Goal: Task Accomplishment & Management: Use online tool/utility

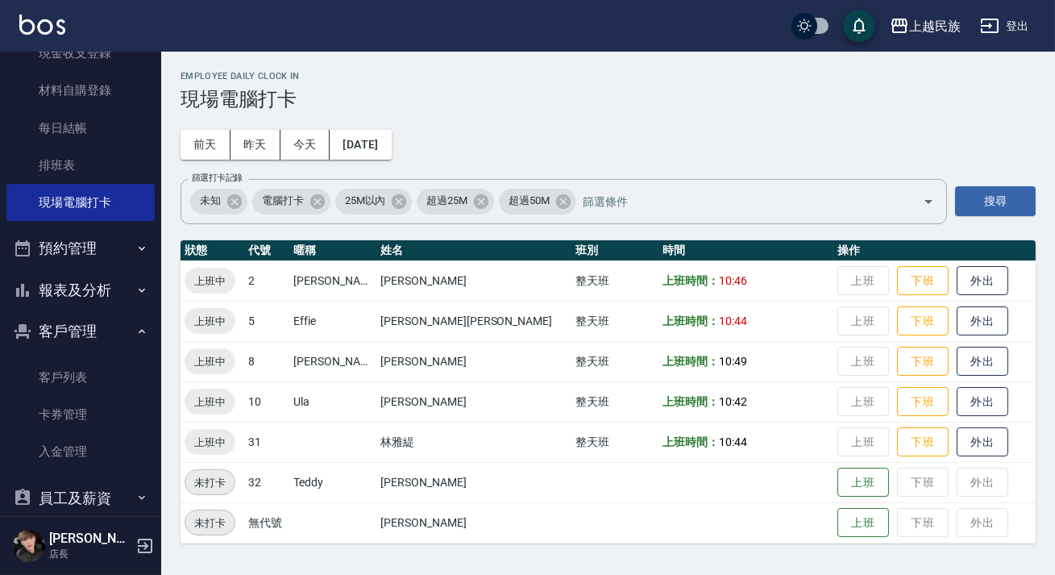
click at [88, 326] on button "客戶管理" at bounding box center [80, 331] width 148 height 42
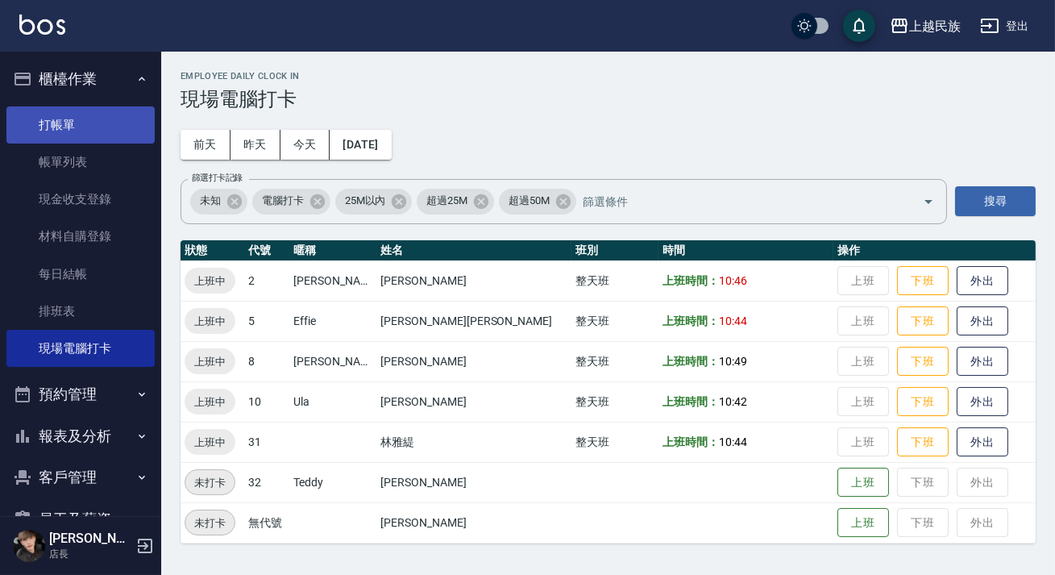
click at [81, 126] on link "打帳單" at bounding box center [80, 124] width 148 height 37
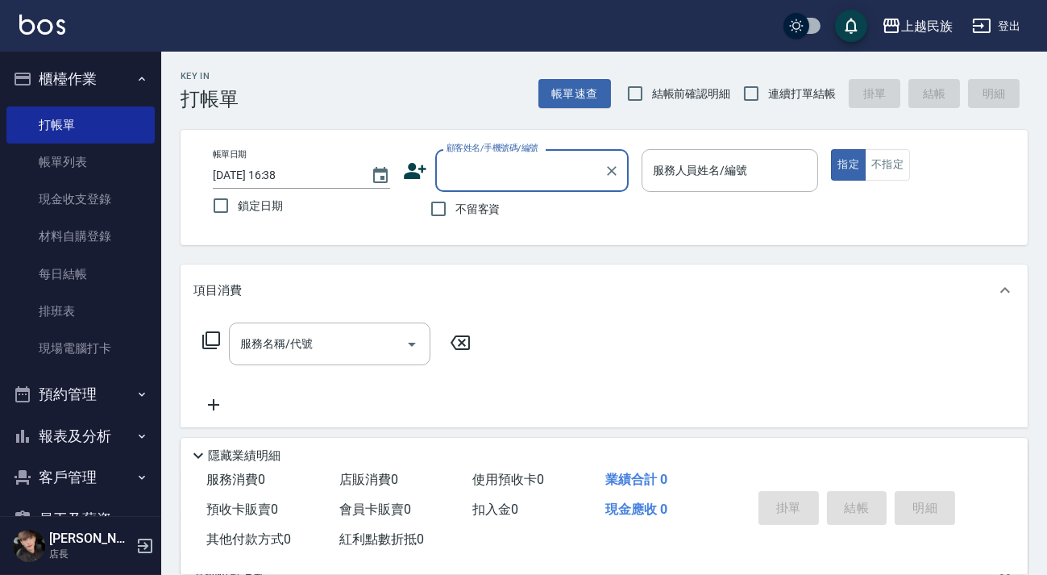
type input "C"
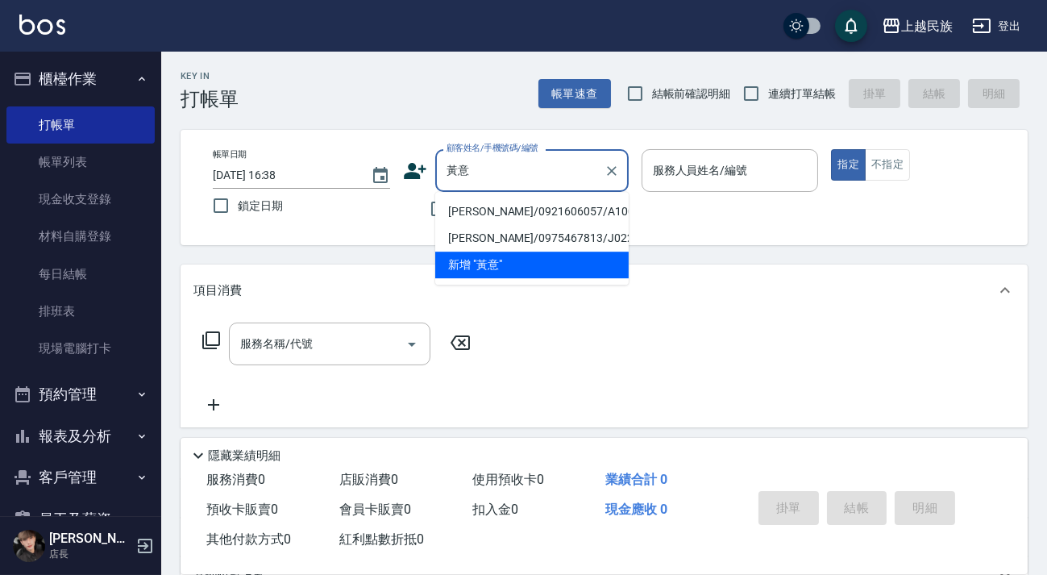
drag, startPoint x: 508, startPoint y: 212, endPoint x: 488, endPoint y: 296, distance: 86.2
click at [508, 212] on li "[PERSON_NAME]/0921606057/A100321" at bounding box center [531, 211] width 193 height 27
type input "[PERSON_NAME]/0921606057/A100321"
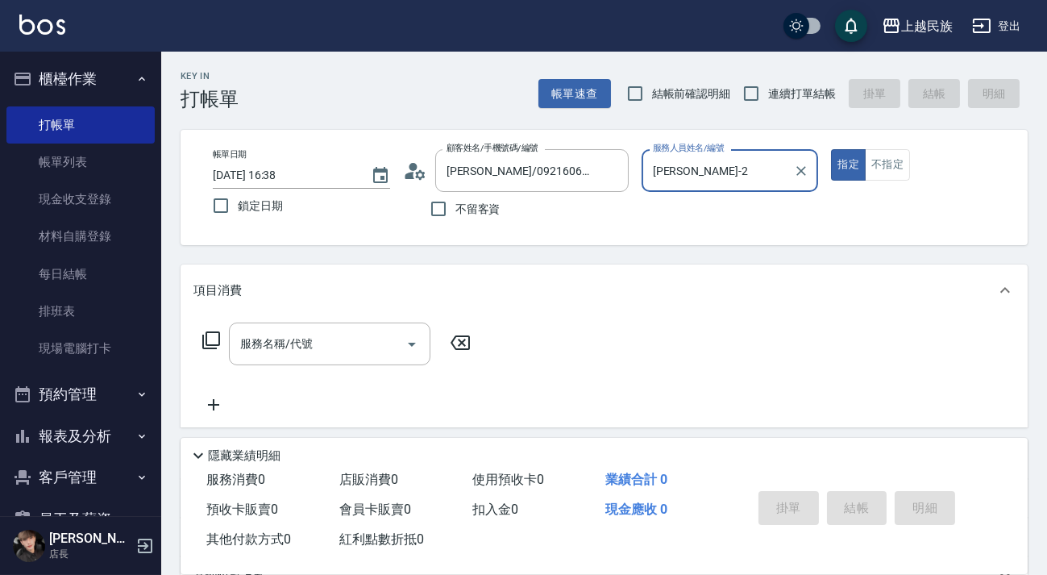
type input "[PERSON_NAME]-2"
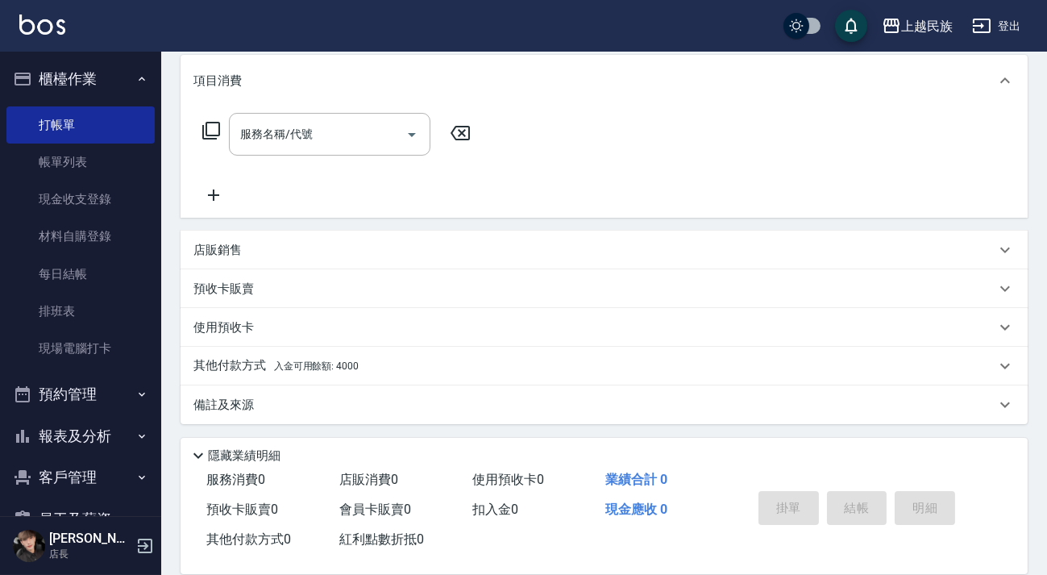
click at [425, 368] on div "其他付款方式 入金可用餘額: 4000" at bounding box center [594, 366] width 802 height 18
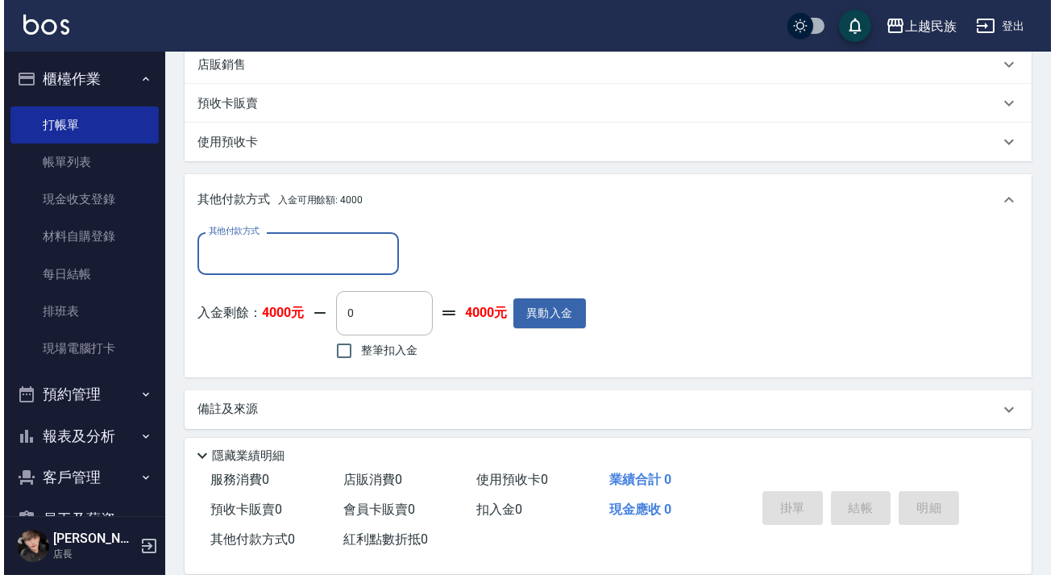
scroll to position [29, 0]
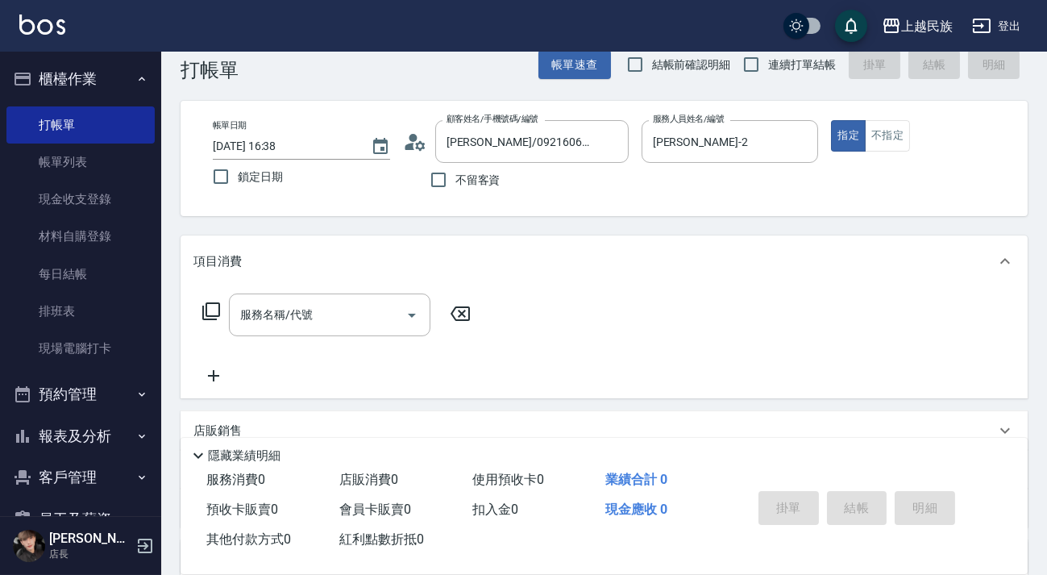
click at [401, 138] on div "帳單日期 [DATE] 16:38 鎖定日期 顧客姓名/手機號碼/編號 [PERSON_NAME]/0921606057/A100321 顧客姓名/手機號碼/…" at bounding box center [604, 158] width 808 height 77
click at [415, 138] on circle at bounding box center [413, 138] width 8 height 8
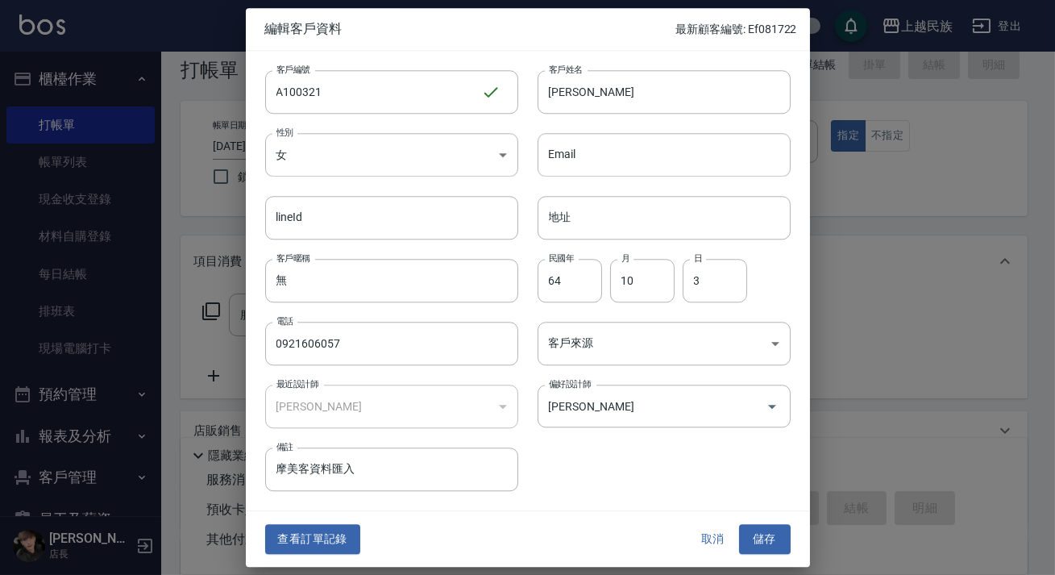
click at [334, 512] on div "查看訂單記錄 取消 儲存" at bounding box center [528, 540] width 564 height 56
click at [327, 521] on div "查看訂單記錄 取消 儲存" at bounding box center [528, 540] width 564 height 56
drag, startPoint x: 330, startPoint y: 534, endPoint x: 383, endPoint y: 495, distance: 65.8
click at [330, 530] on button "查看訂單記錄" at bounding box center [312, 540] width 95 height 30
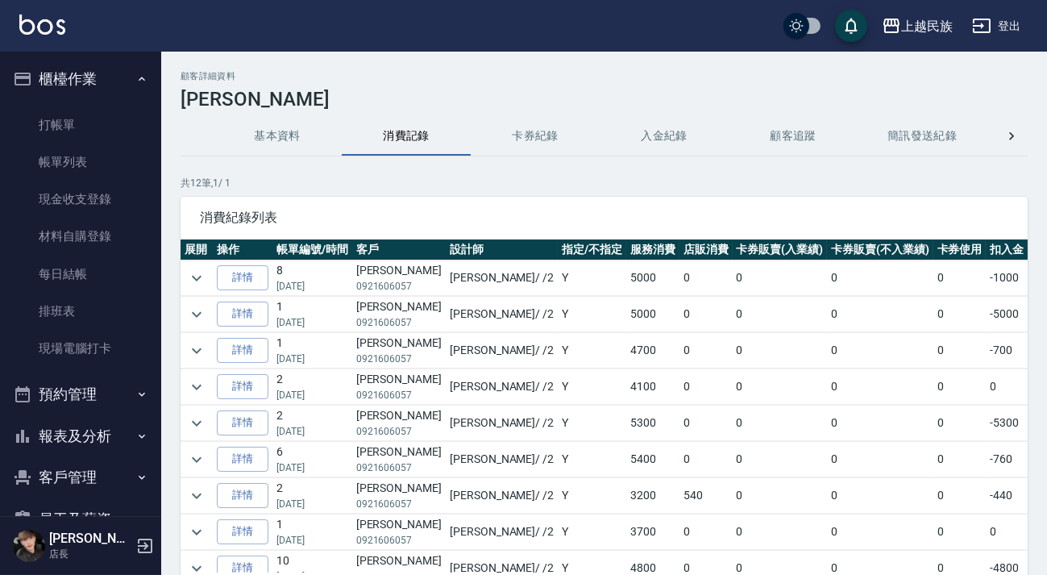
click at [603, 139] on button "入金紀錄" at bounding box center [664, 136] width 129 height 39
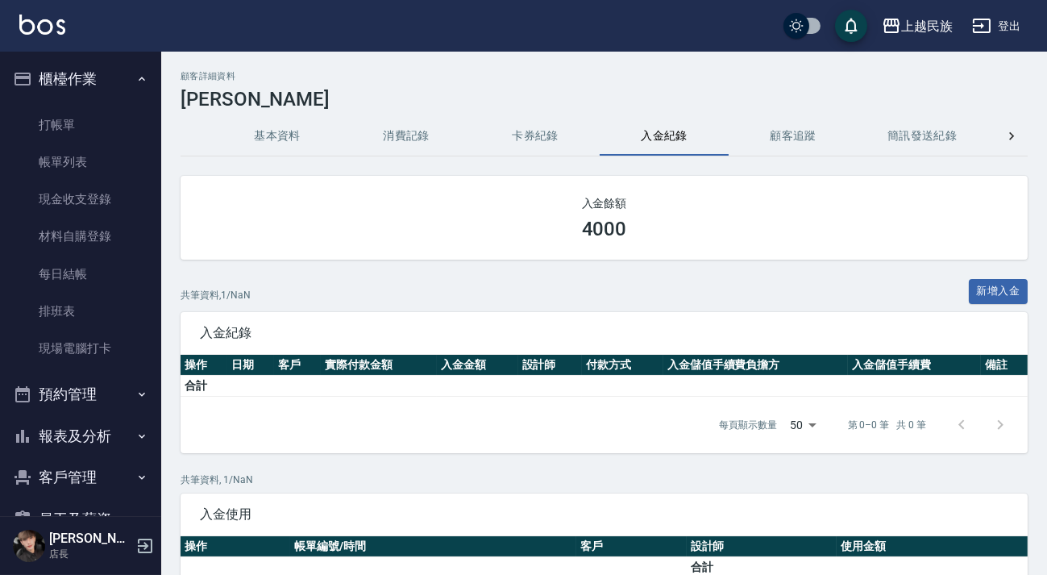
click at [638, 136] on button "入金紀錄" at bounding box center [664, 136] width 129 height 39
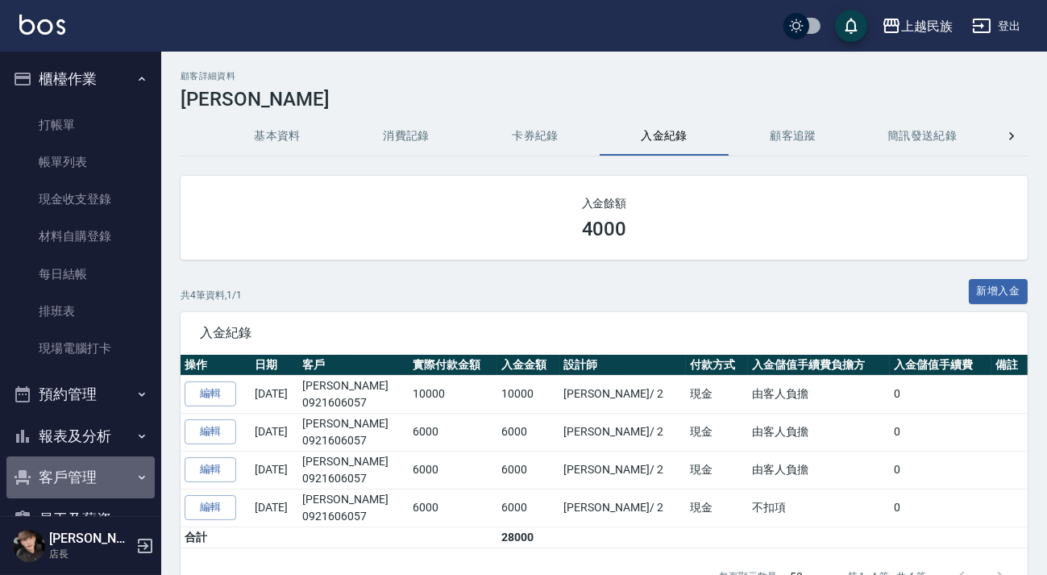
click at [84, 492] on button "客戶管理" at bounding box center [80, 477] width 148 height 42
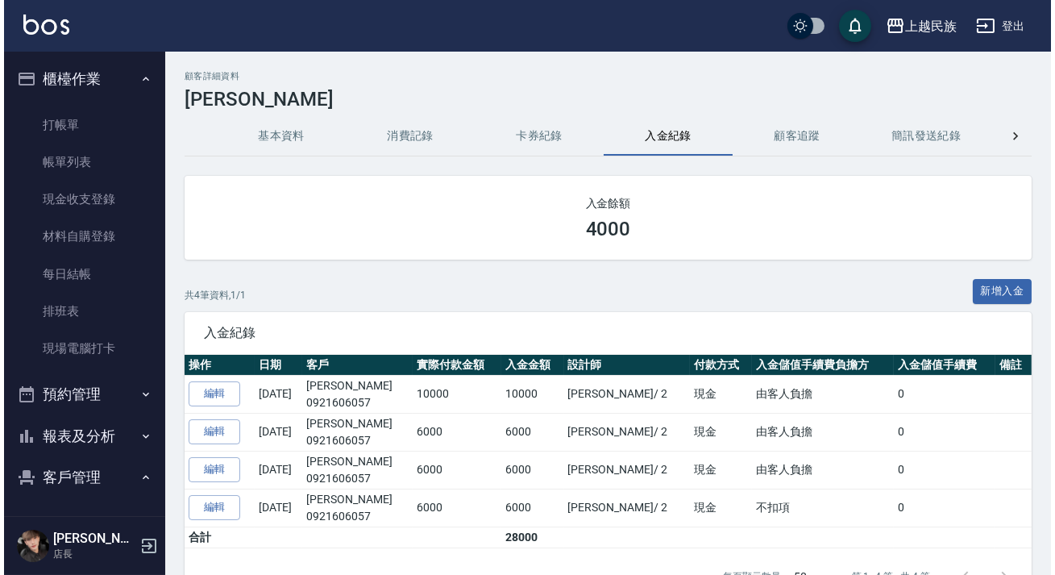
scroll to position [73, 0]
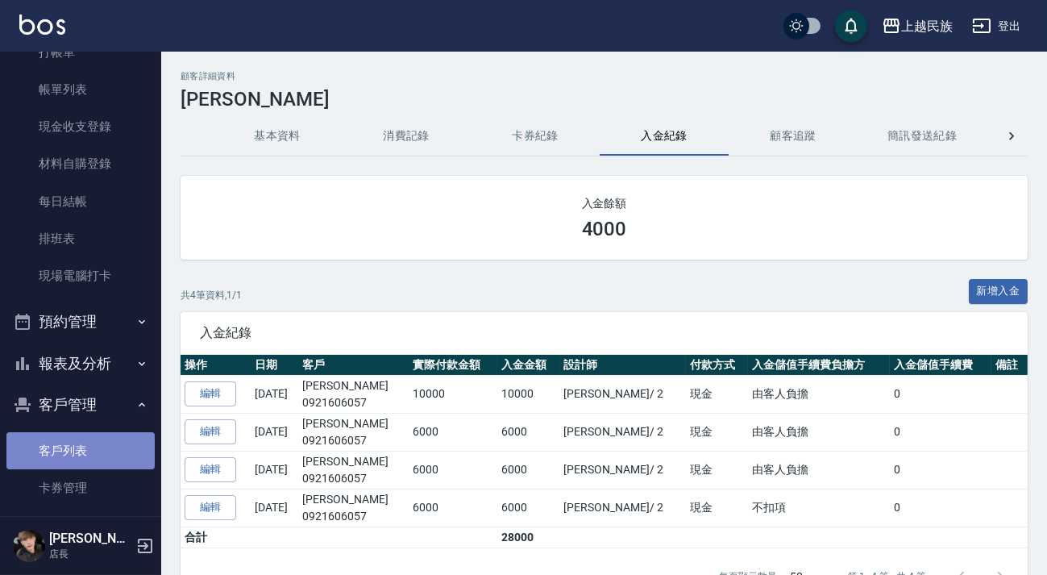
click at [108, 450] on link "客戶列表" at bounding box center [80, 450] width 148 height 37
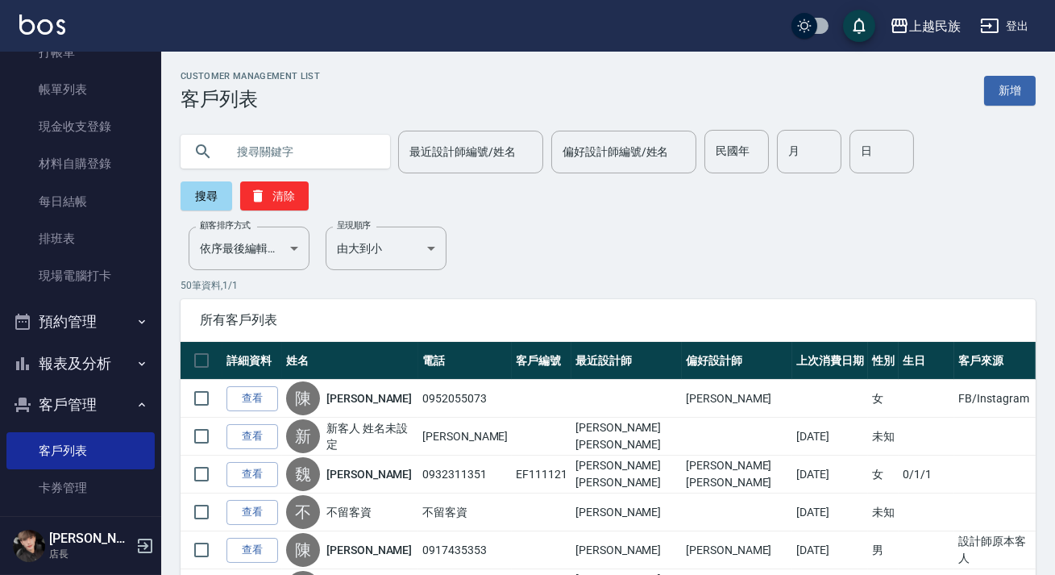
click at [319, 145] on input "text" at bounding box center [302, 152] width 152 height 44
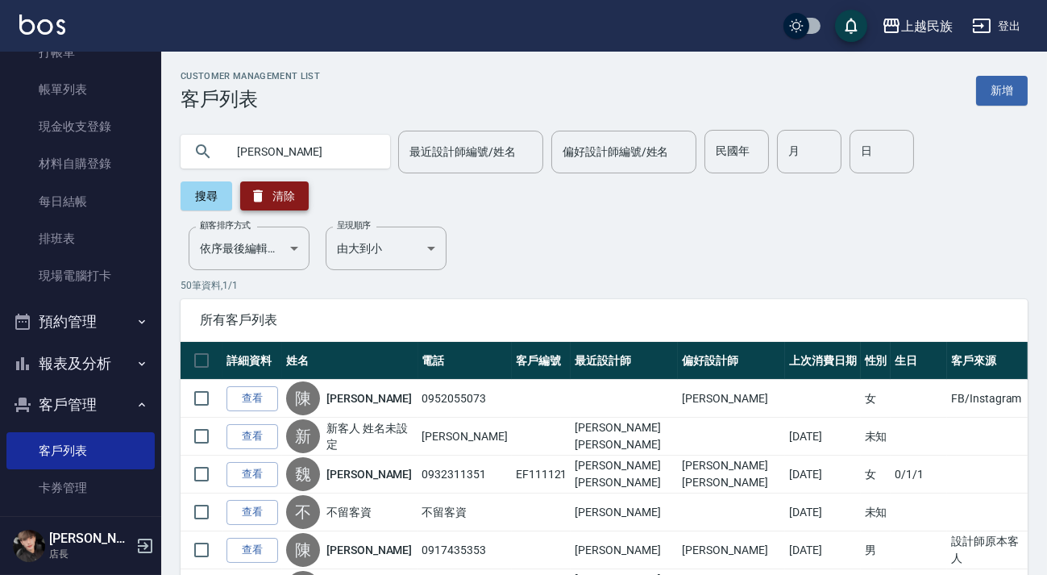
type input "[PERSON_NAME]"
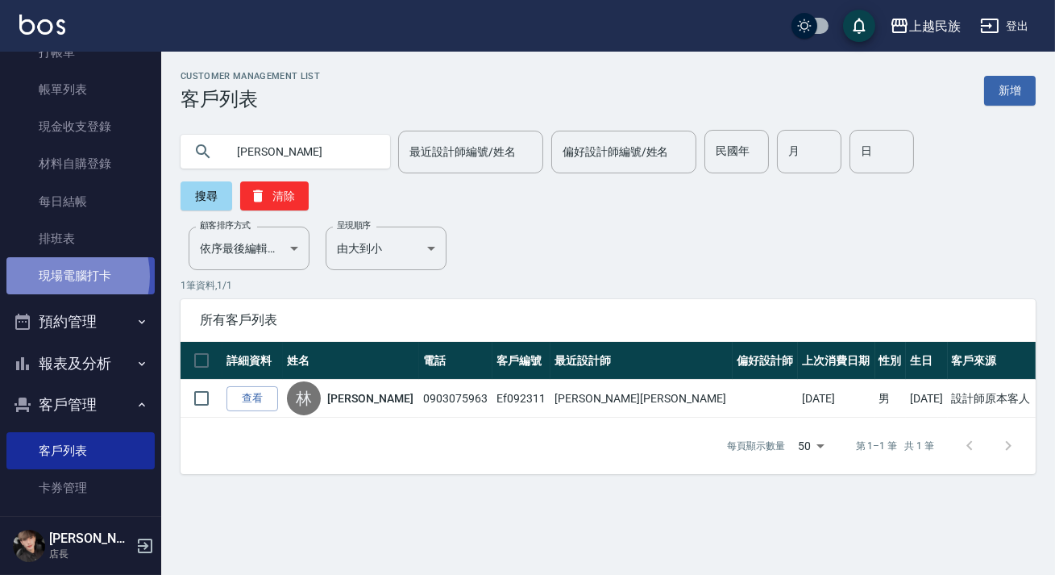
click at [56, 275] on link "現場電腦打卡" at bounding box center [80, 275] width 148 height 37
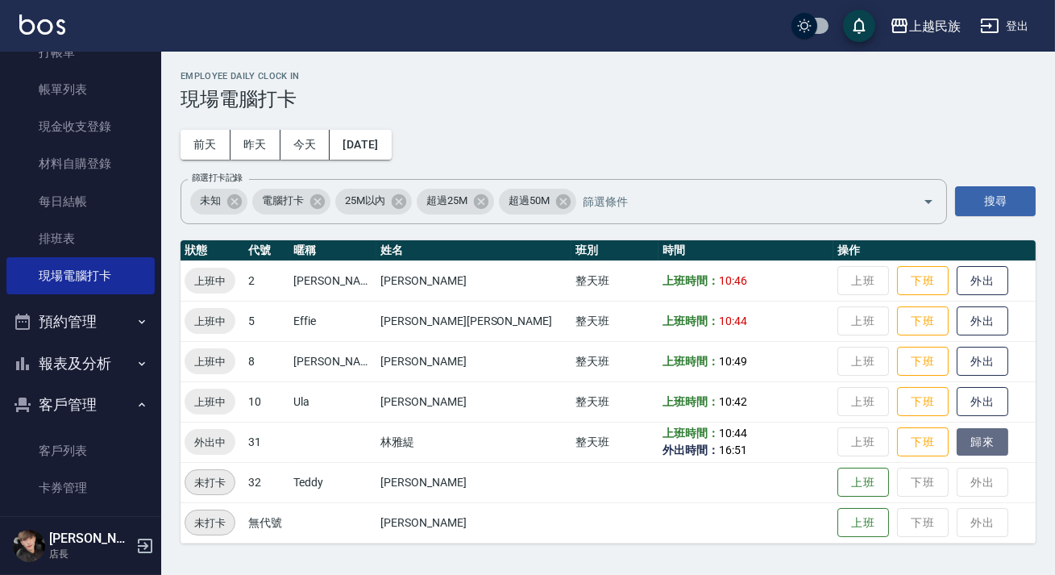
click at [957, 443] on button "歸來" at bounding box center [983, 442] width 52 height 28
click at [957, 396] on button "外出" at bounding box center [983, 402] width 52 height 28
